Goal: Check status: Check status

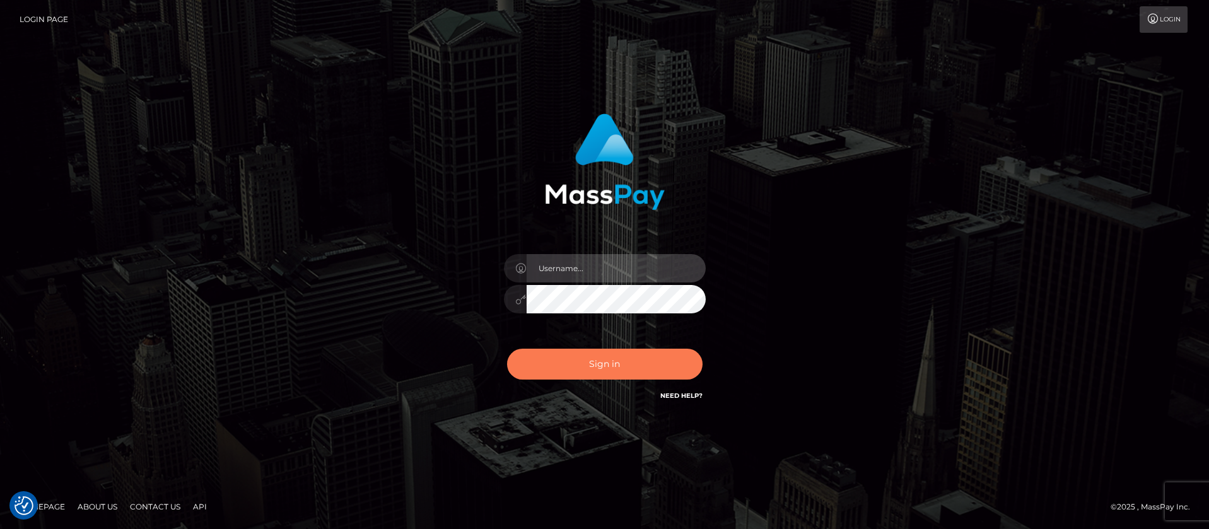
type input "balsaberisic"
click at [569, 374] on button "Sign in" at bounding box center [604, 364] width 195 height 31
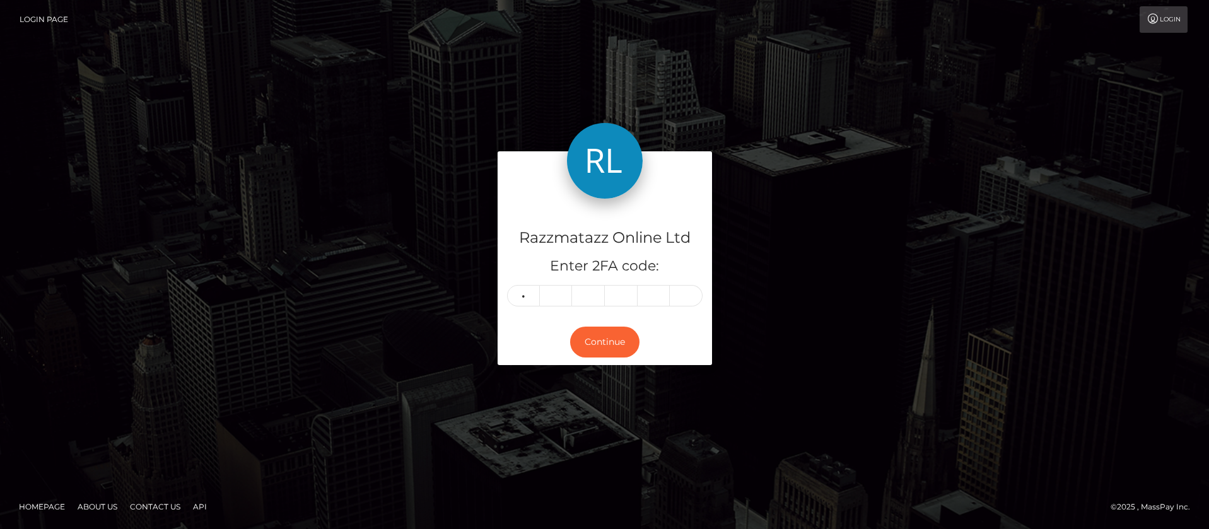
type input "2"
type input "9"
type input "4"
type input "3"
type input "4"
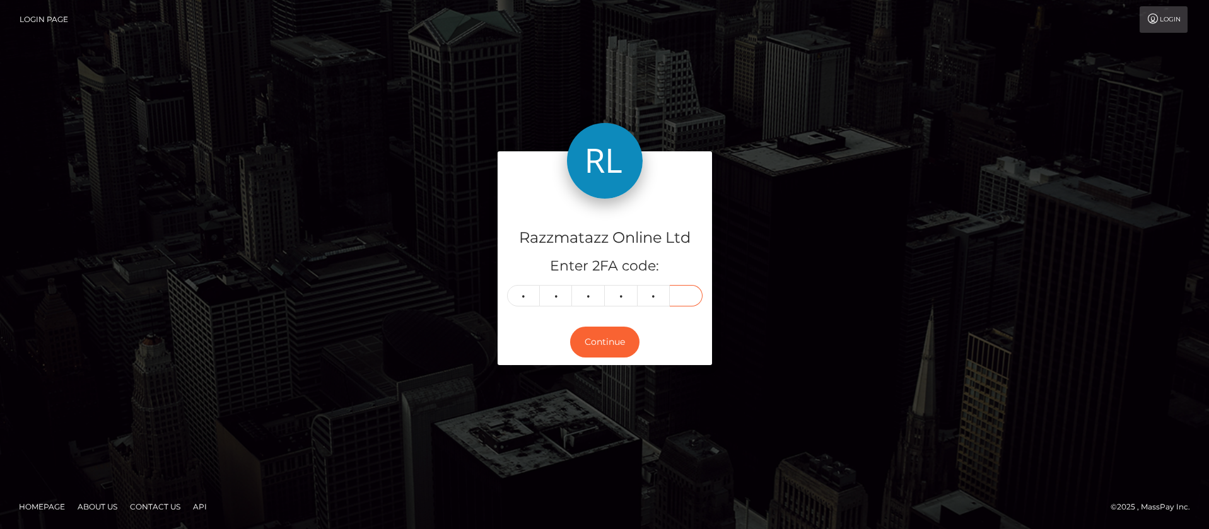
type input "9"
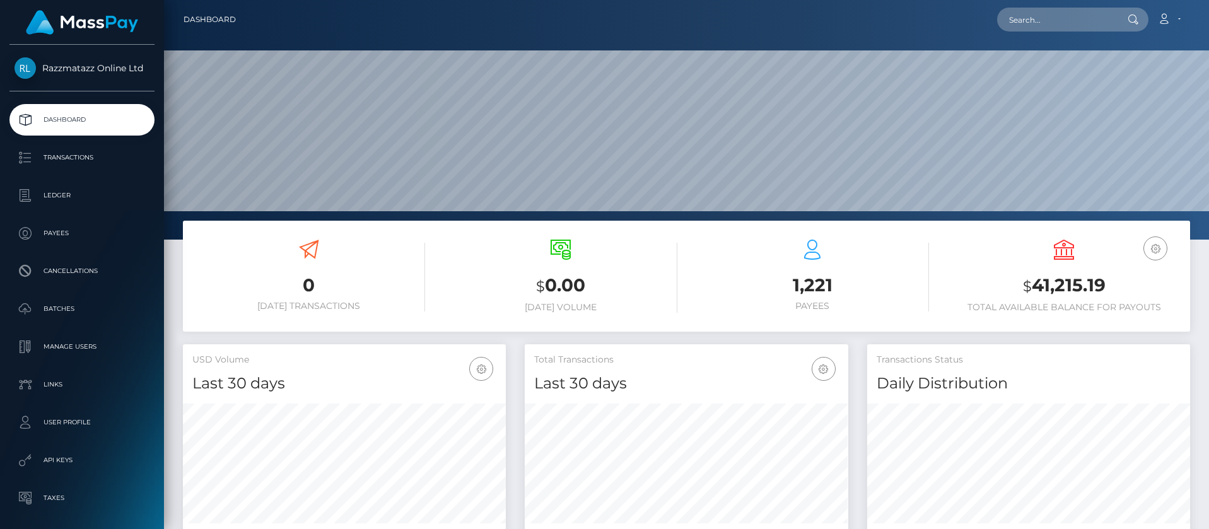
scroll to position [224, 323]
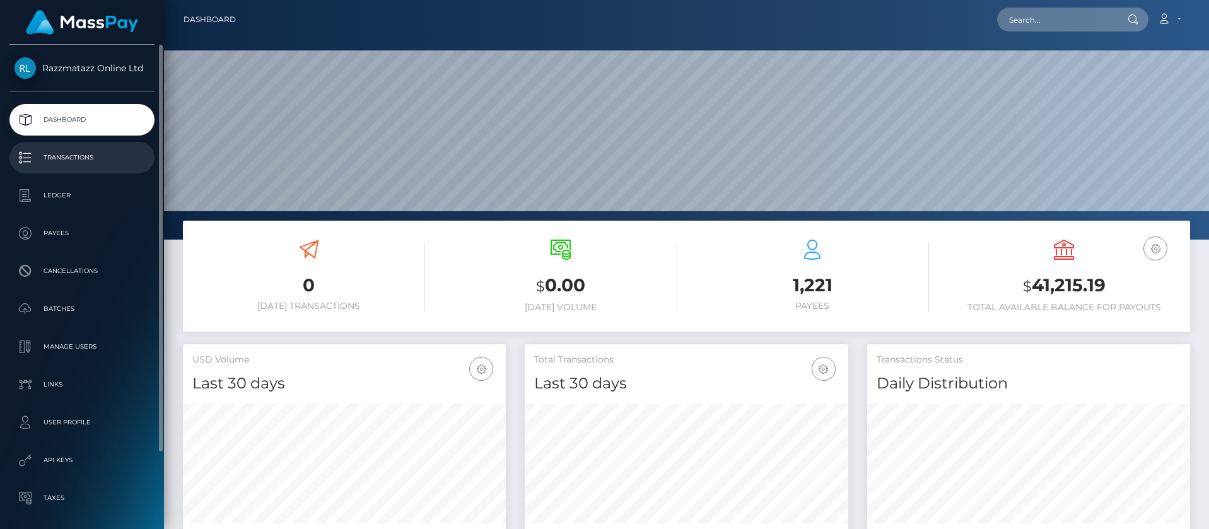
click at [96, 154] on p "Transactions" at bounding box center [81, 157] width 135 height 19
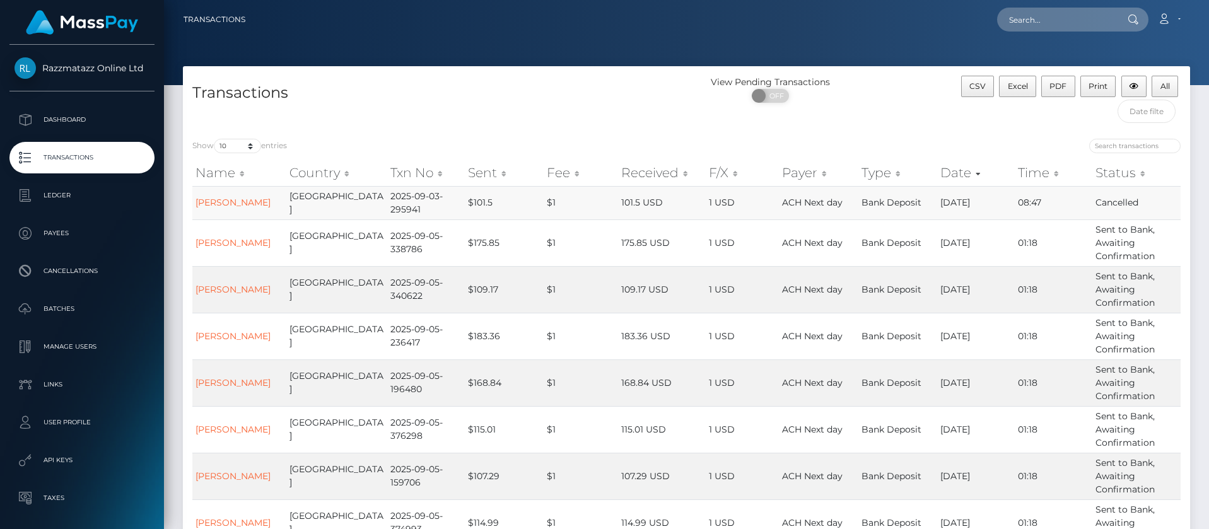
drag, startPoint x: 277, startPoint y: 206, endPoint x: 193, endPoint y: 207, distance: 83.9
click at [193, 207] on td "Jahnay Mcgowen" at bounding box center [239, 202] width 94 height 33
copy link "Jahnay Mcgowen"
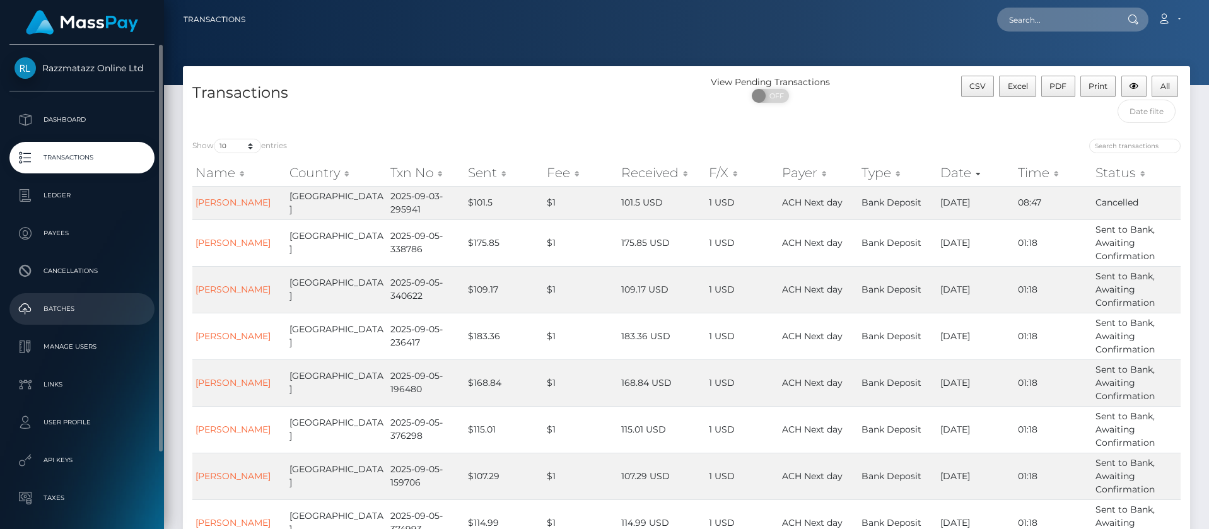
click at [86, 300] on p "Batches" at bounding box center [81, 308] width 135 height 19
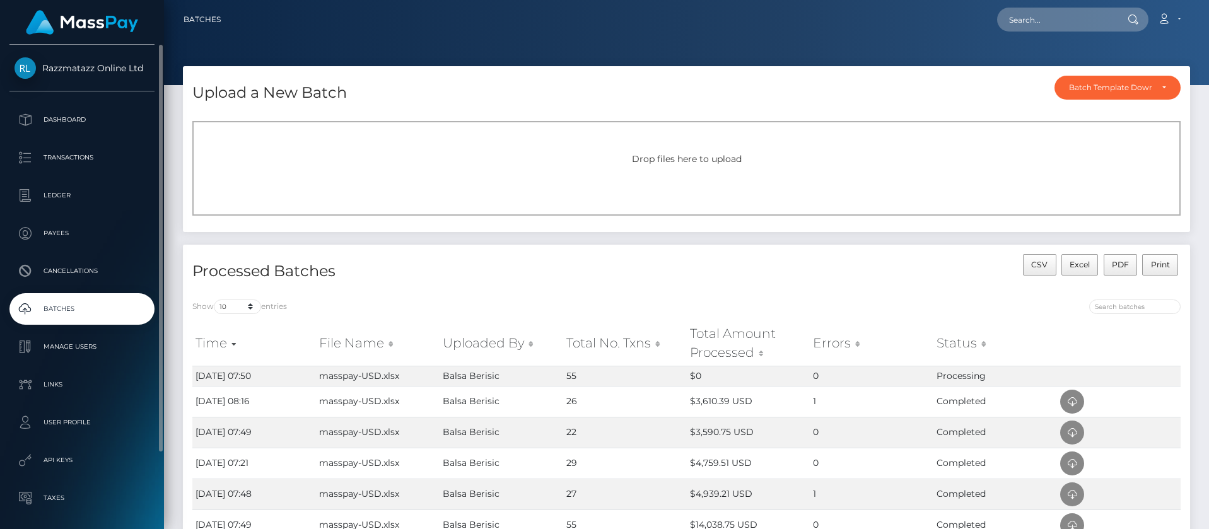
click at [96, 296] on link "Batches" at bounding box center [81, 309] width 145 height 32
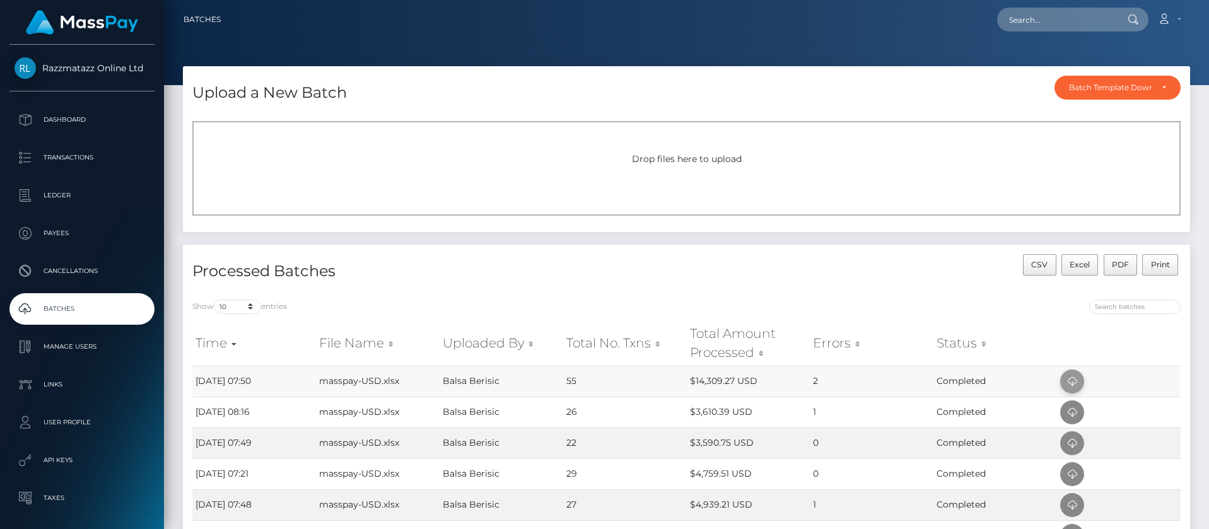
click at [1067, 388] on icon at bounding box center [1071, 382] width 15 height 16
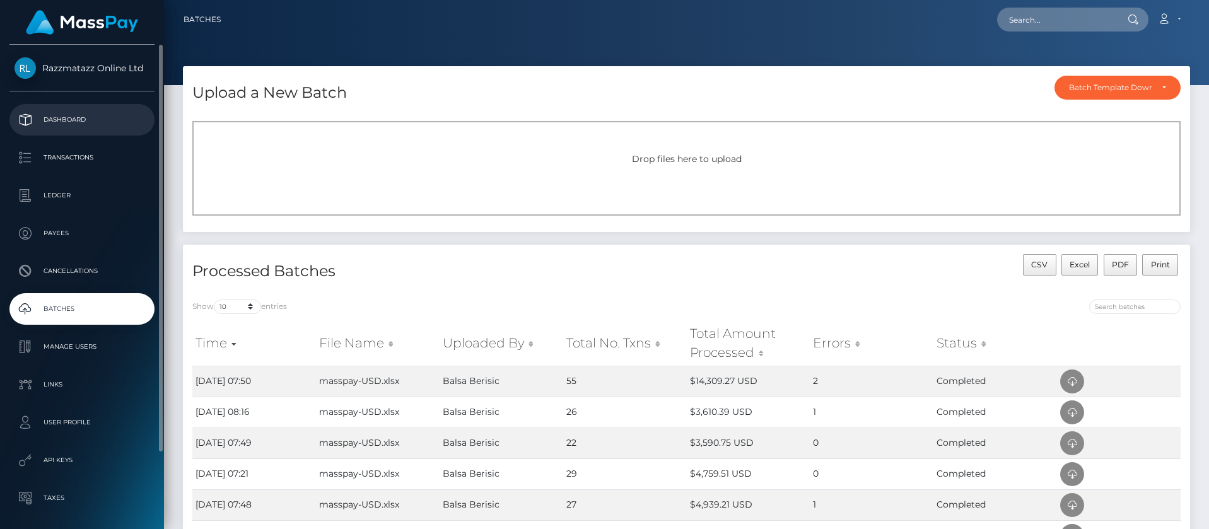
click at [54, 127] on p "Dashboard" at bounding box center [81, 119] width 135 height 19
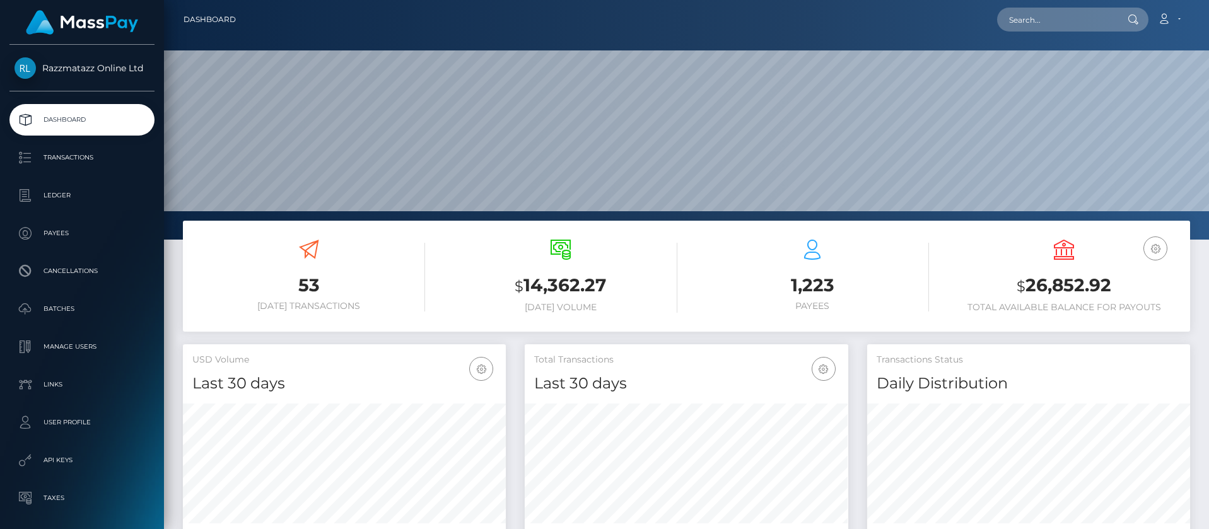
scroll to position [224, 323]
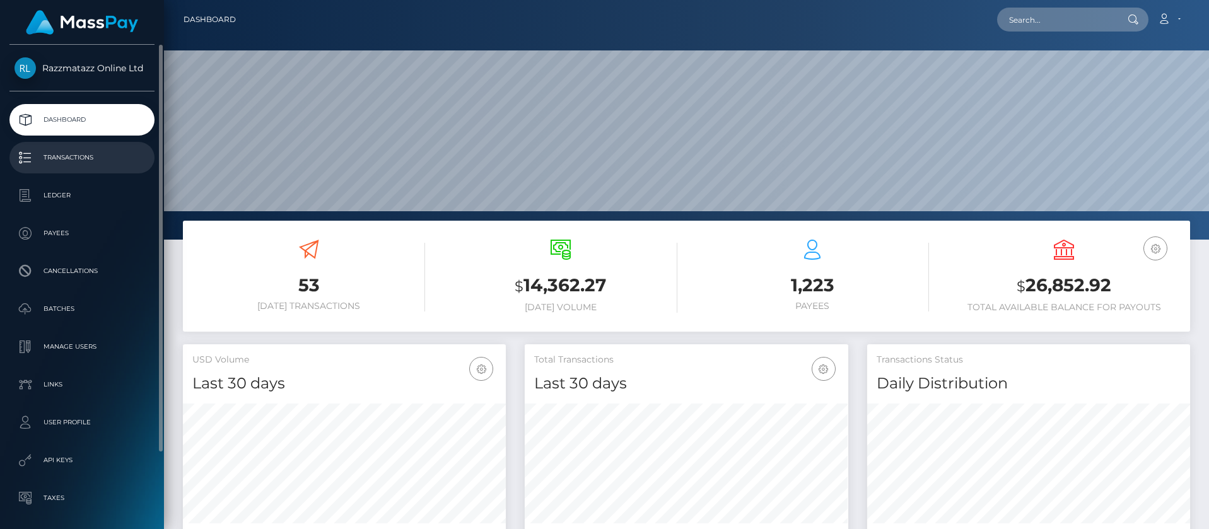
click at [105, 157] on p "Transactions" at bounding box center [81, 157] width 135 height 19
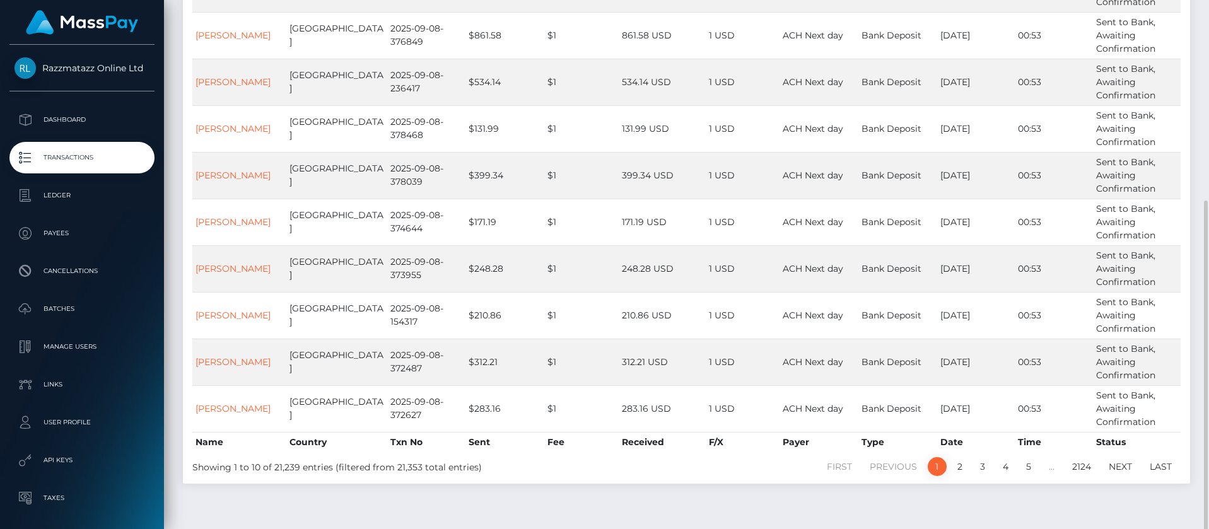
scroll to position [251, 0]
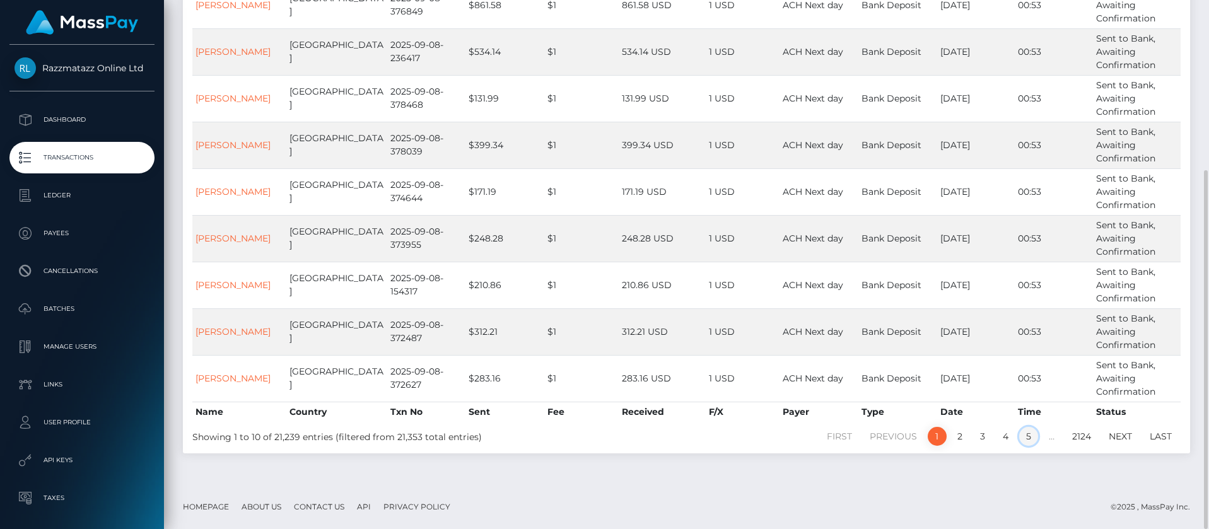
click at [1035, 435] on link "5" at bounding box center [1028, 436] width 19 height 19
click at [1031, 441] on link "6" at bounding box center [1028, 436] width 20 height 19
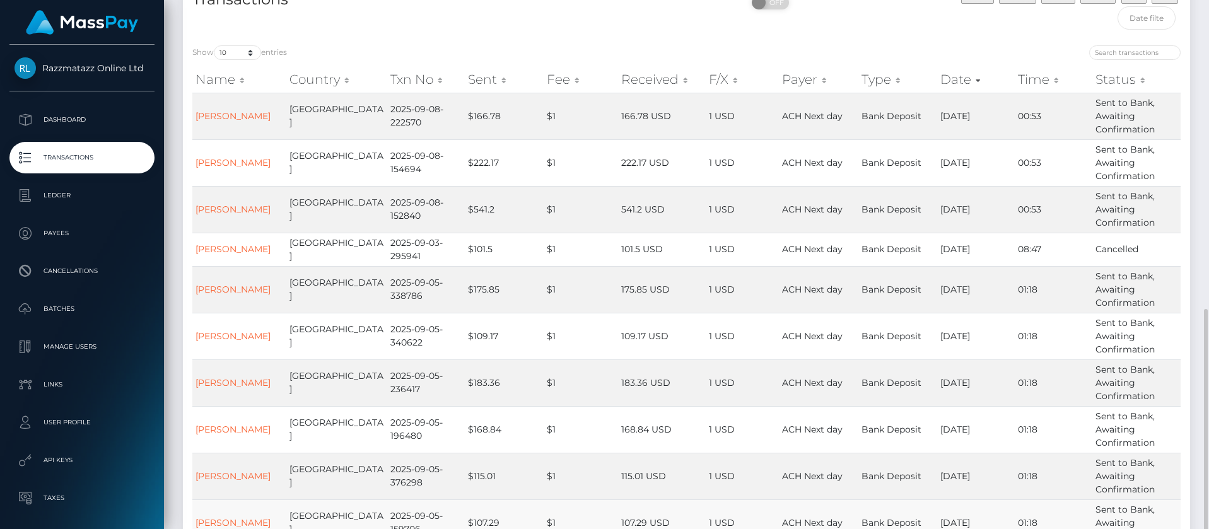
scroll to position [238, 0]
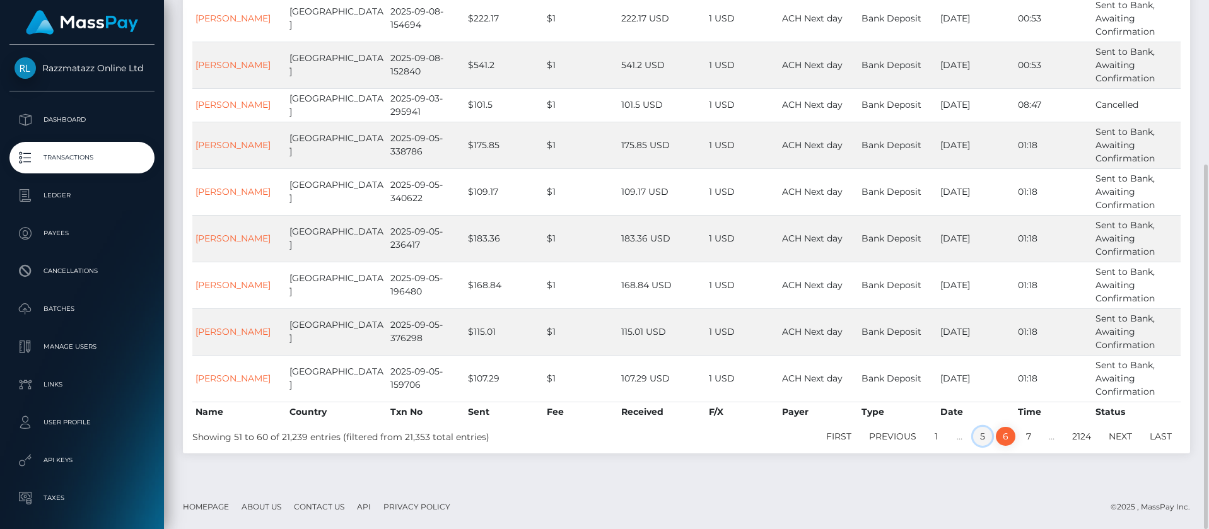
click at [980, 434] on link "5" at bounding box center [982, 436] width 19 height 19
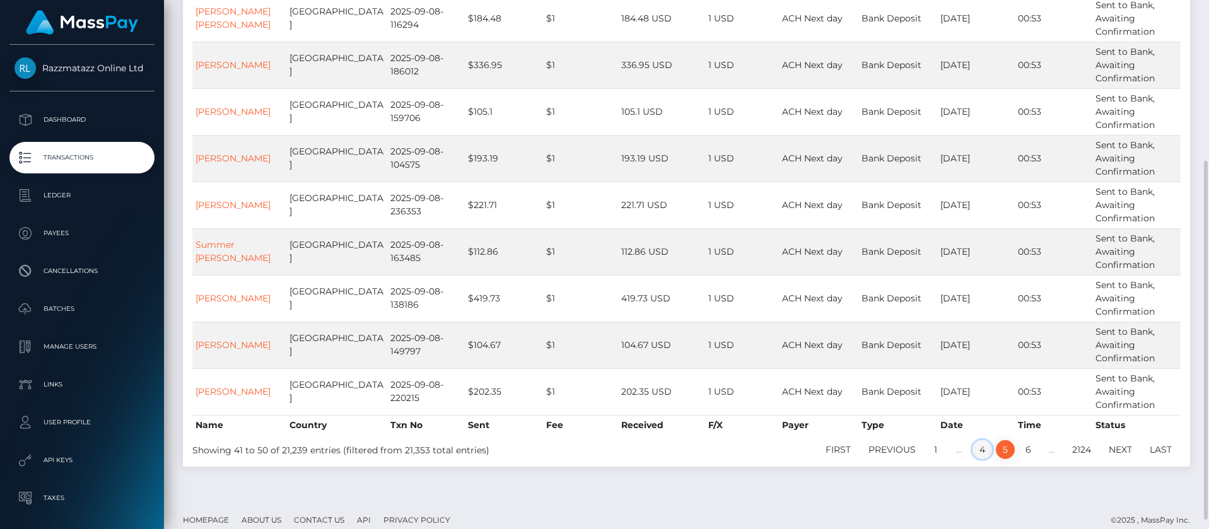
click at [980, 451] on link "4" at bounding box center [982, 449] width 20 height 19
click at [977, 451] on link "3" at bounding box center [982, 449] width 19 height 19
click at [963, 456] on link "2" at bounding box center [959, 449] width 19 height 19
click at [934, 447] on link "1" at bounding box center [936, 449] width 19 height 19
